Goal: Task Accomplishment & Management: Complete application form

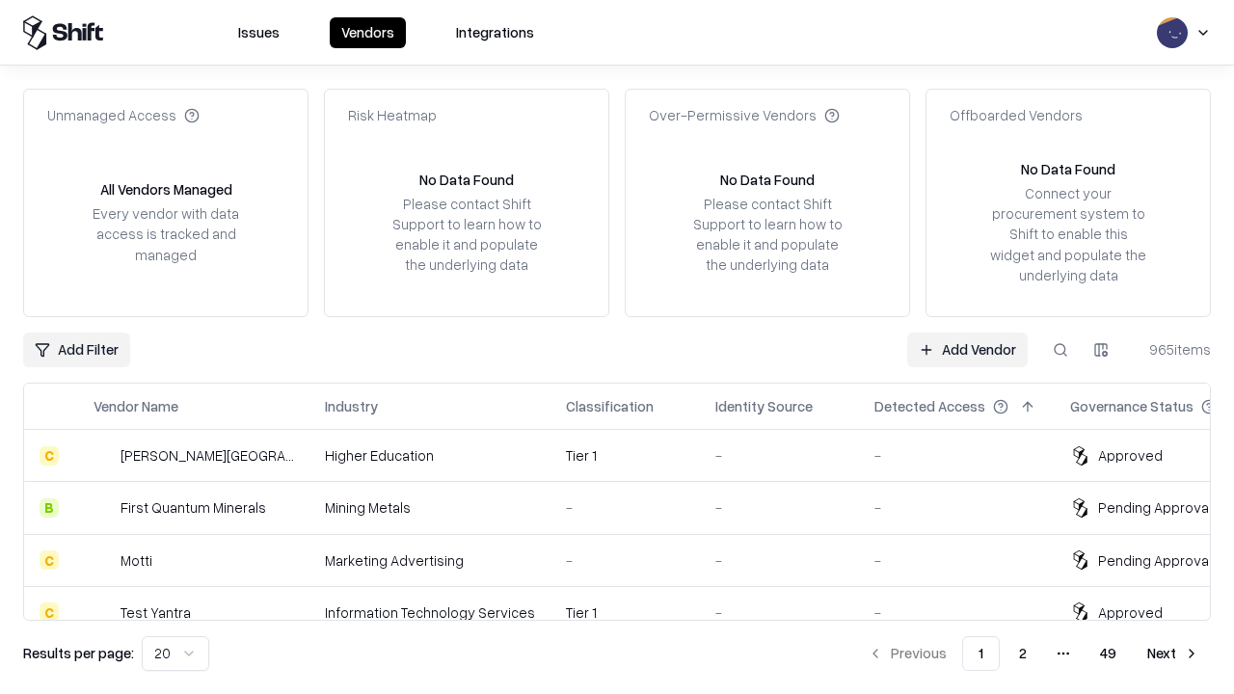
click at [967, 349] on link "Add Vendor" at bounding box center [967, 350] width 121 height 35
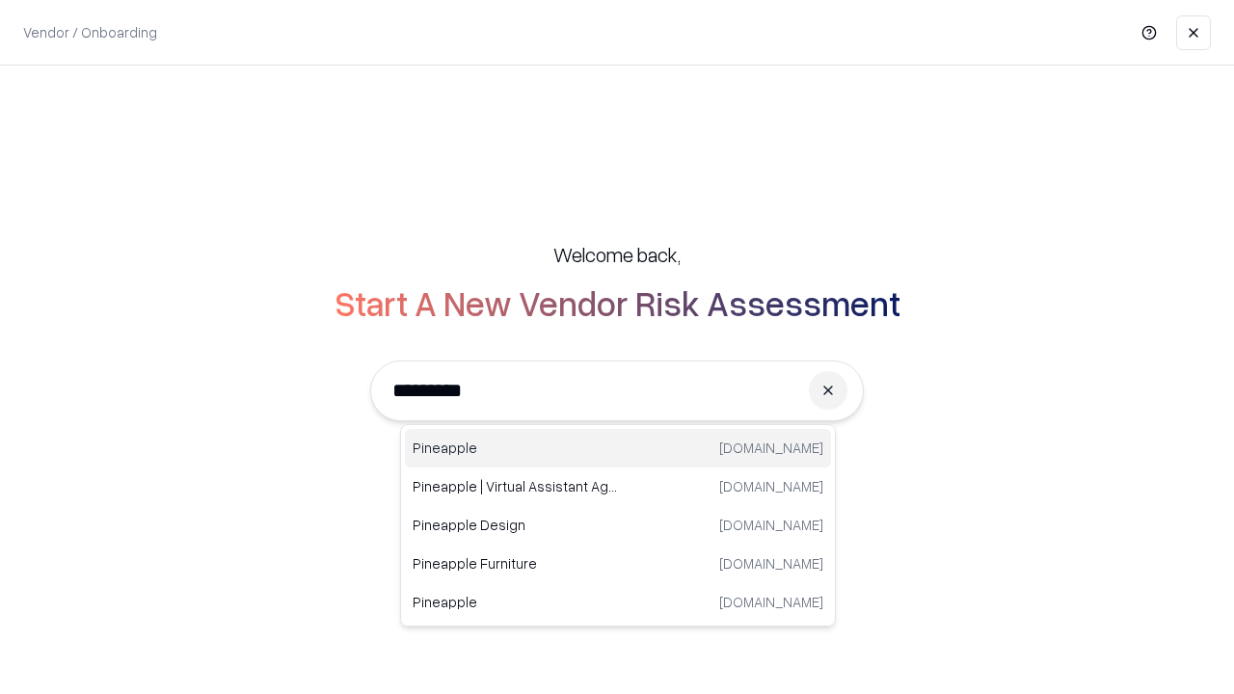
click at [618, 448] on div "Pineapple [DOMAIN_NAME]" at bounding box center [618, 448] width 426 height 39
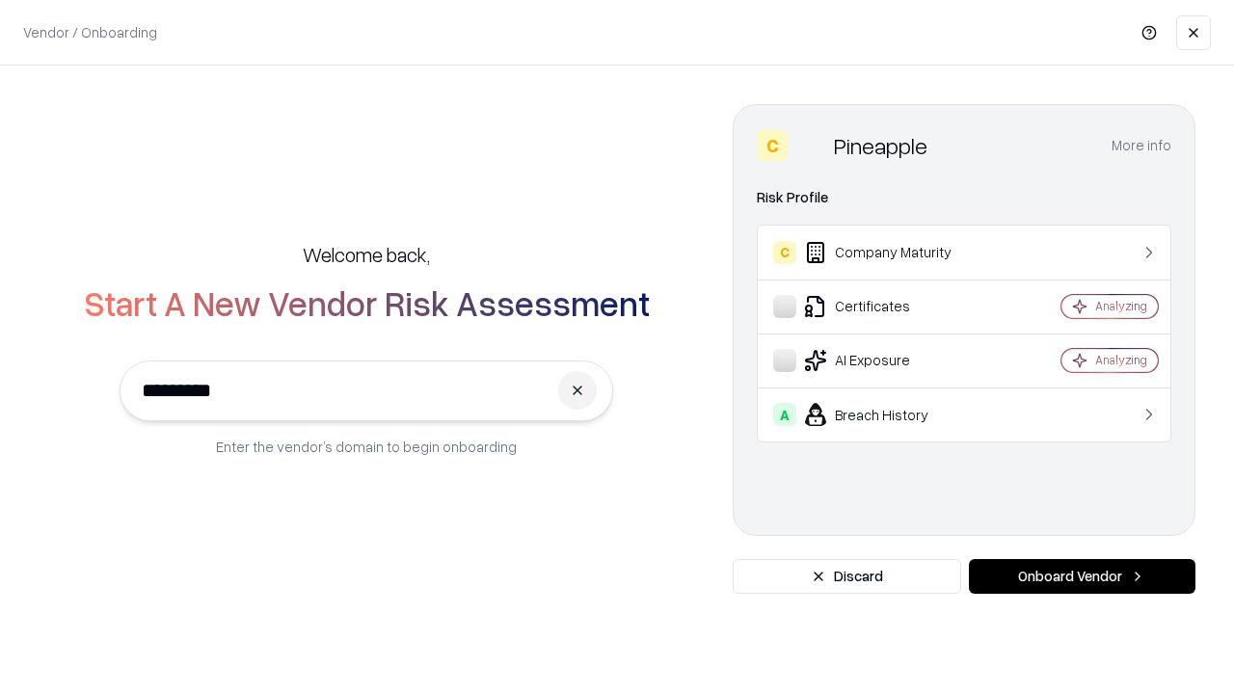
type input "*********"
click at [1082, 576] on button "Onboard Vendor" at bounding box center [1082, 576] width 227 height 35
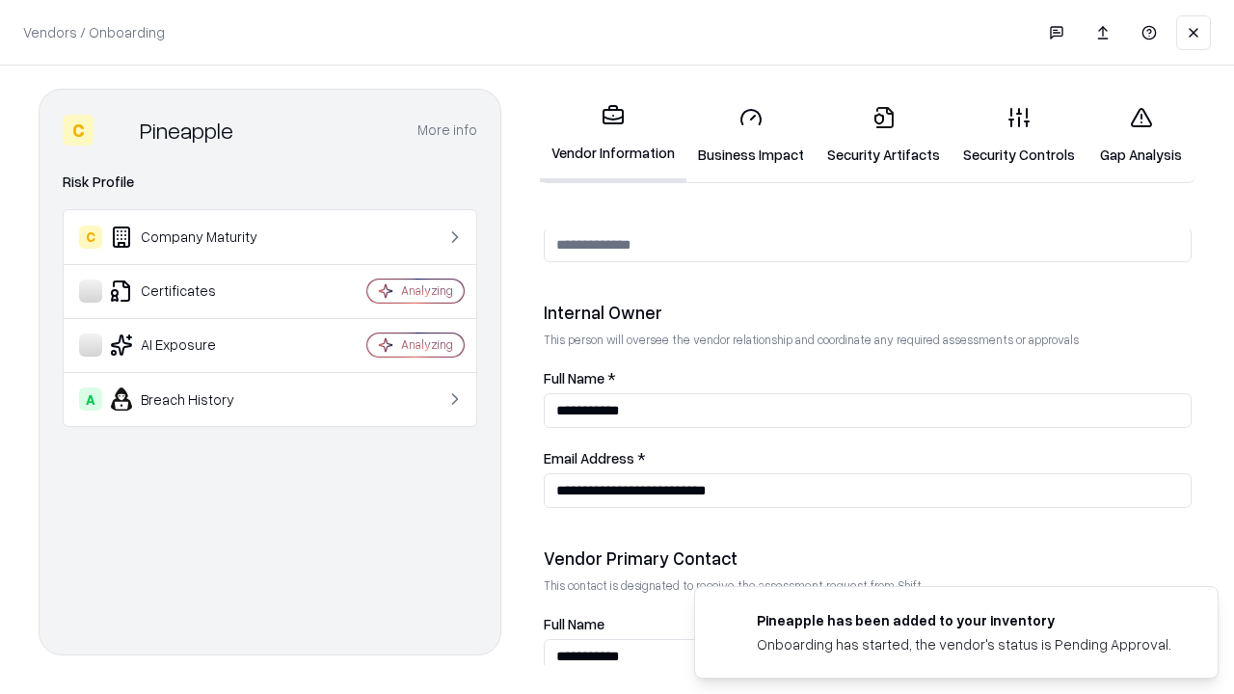
scroll to position [999, 0]
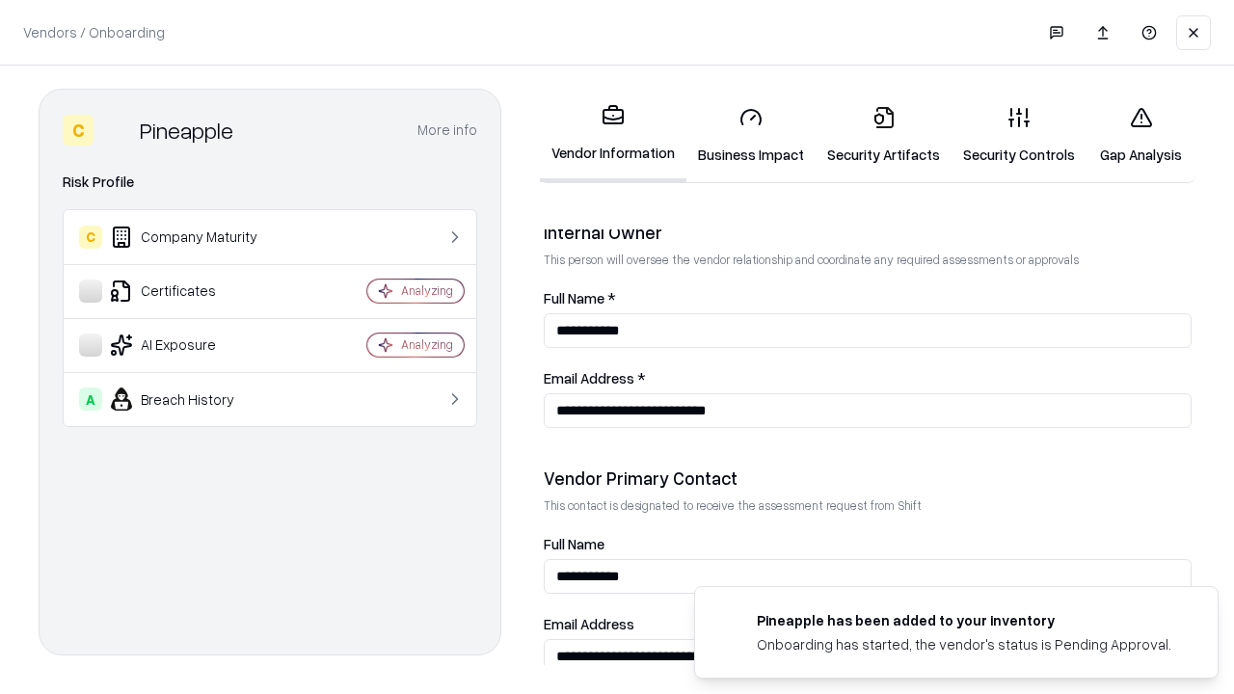
click at [751, 135] on link "Business Impact" at bounding box center [750, 136] width 129 height 90
click at [883, 134] on link "Security Artifacts" at bounding box center [884, 136] width 136 height 90
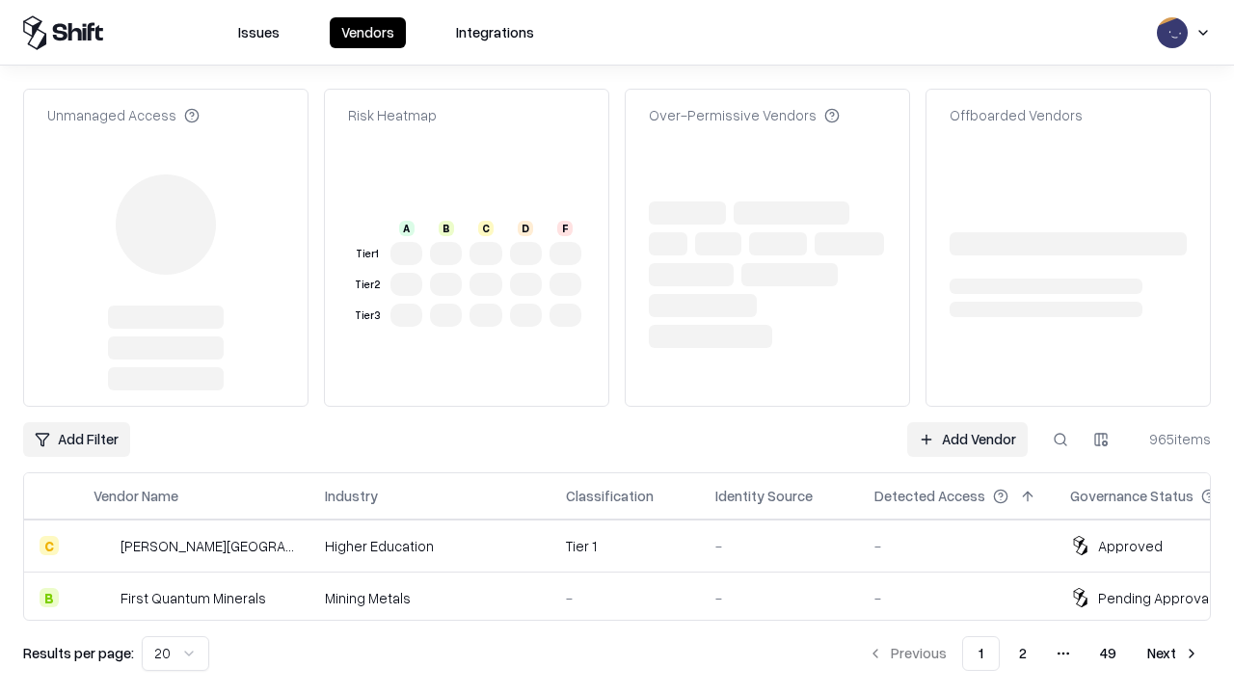
click at [967, 422] on link "Add Vendor" at bounding box center [967, 439] width 121 height 35
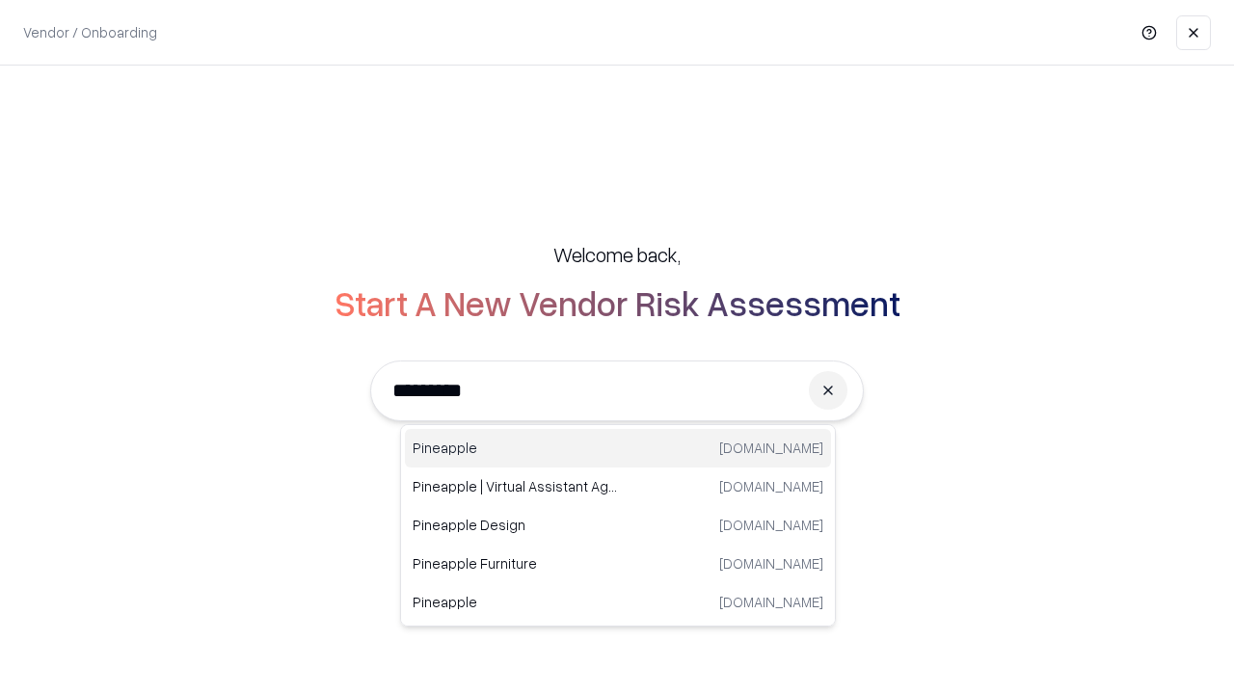
click at [618, 448] on div "Pineapple [DOMAIN_NAME]" at bounding box center [618, 448] width 426 height 39
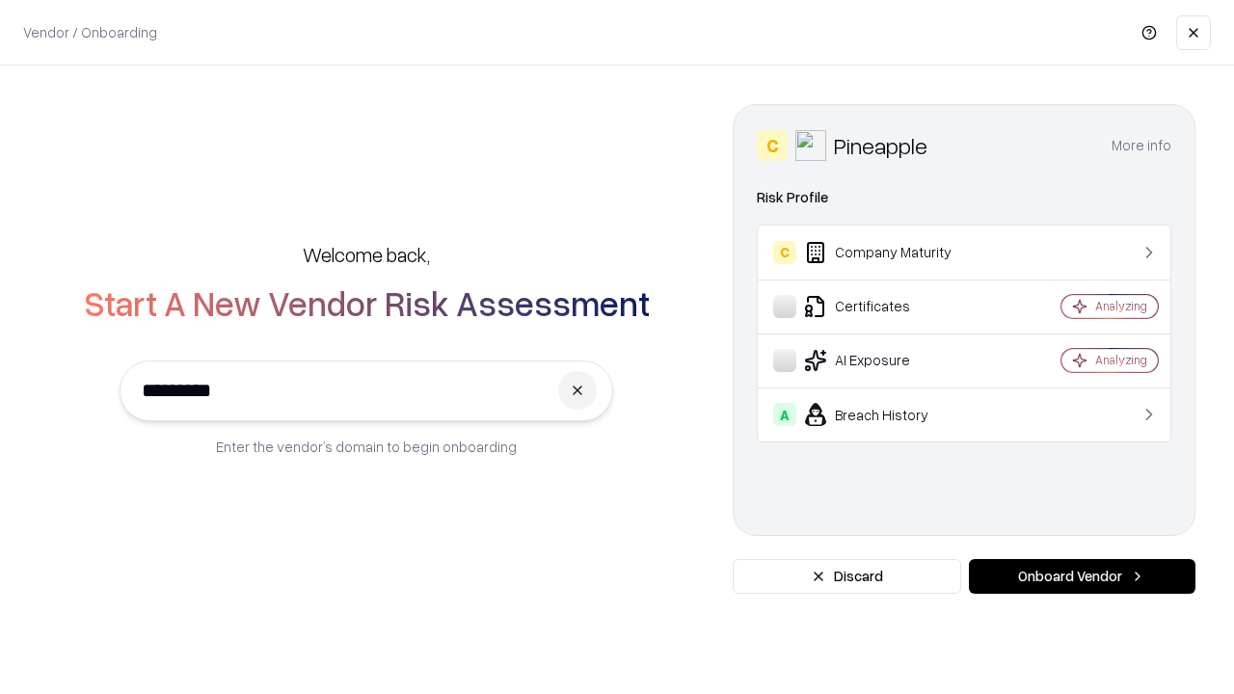
type input "*********"
click at [1082, 576] on button "Onboard Vendor" at bounding box center [1082, 576] width 227 height 35
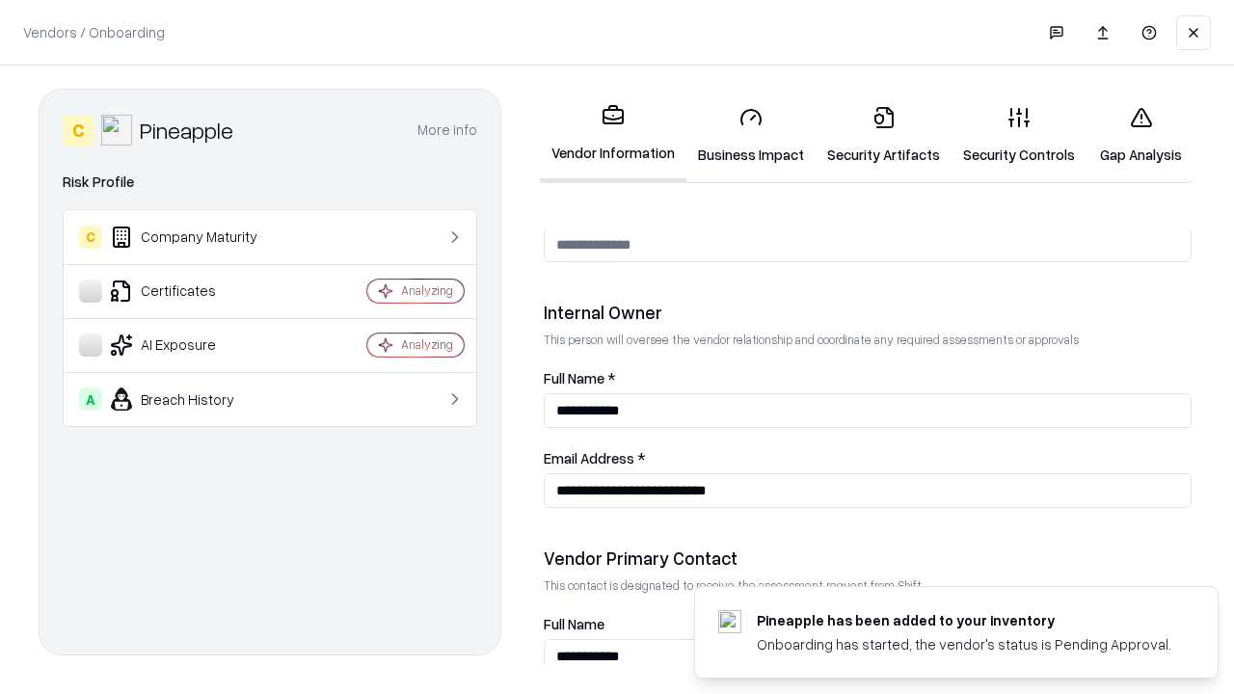
scroll to position [999, 0]
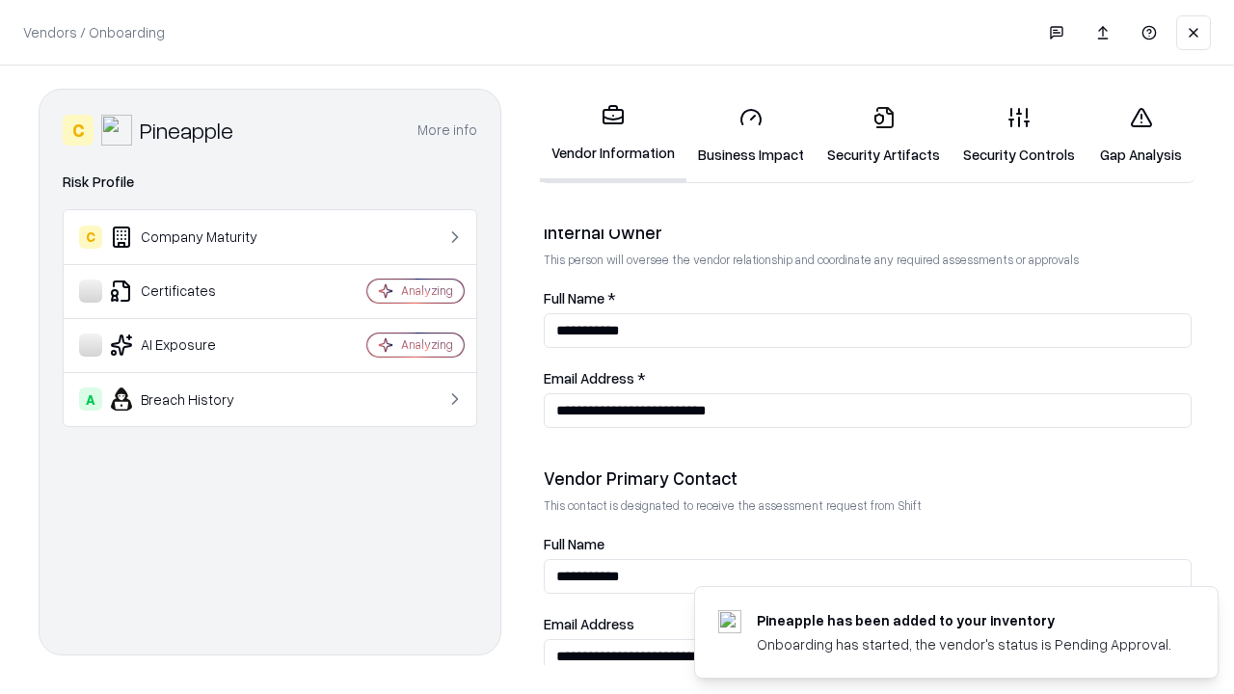
click at [1140, 135] on link "Gap Analysis" at bounding box center [1140, 136] width 109 height 90
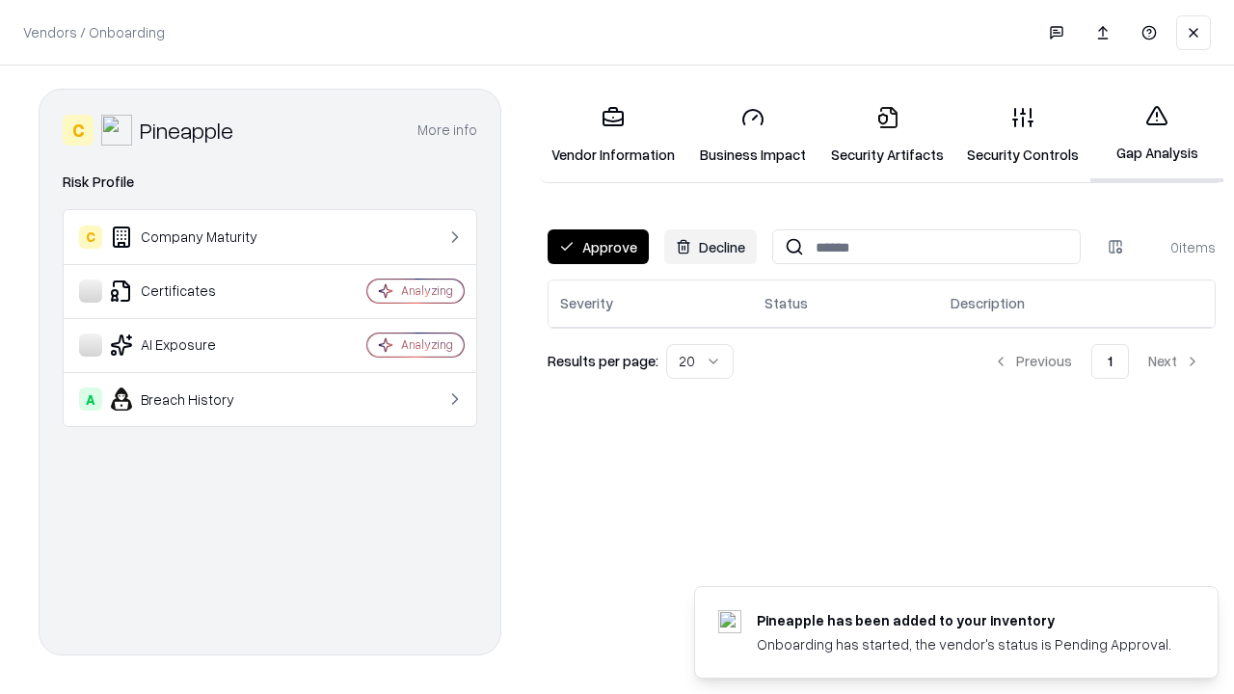
click at [598, 247] on button "Approve" at bounding box center [598, 246] width 101 height 35
